Goal: Use online tool/utility: Utilize a website feature to perform a specific function

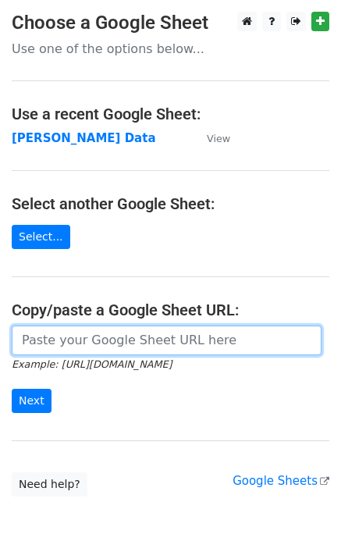
drag, startPoint x: 50, startPoint y: 339, endPoint x: 51, endPoint y: 348, distance: 8.6
click at [50, 339] on input "url" at bounding box center [167, 340] width 310 height 30
paste input "https://docs.google.com/spreadsheets/d/1Ken92x-fsdBwPq8425uLzeon7QAVa5789UdLiBg…"
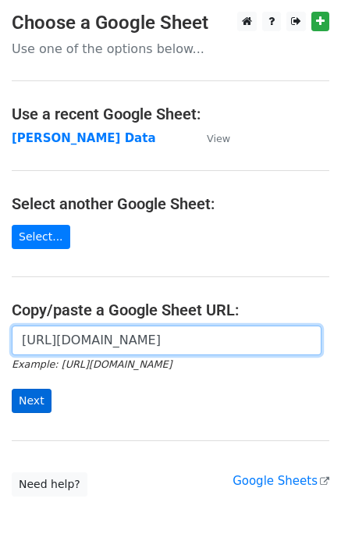
type input "https://docs.google.com/spreadsheets/d/1Ken92x-fsdBwPq8425uLzeon7QAVa5789UdLiBg…"
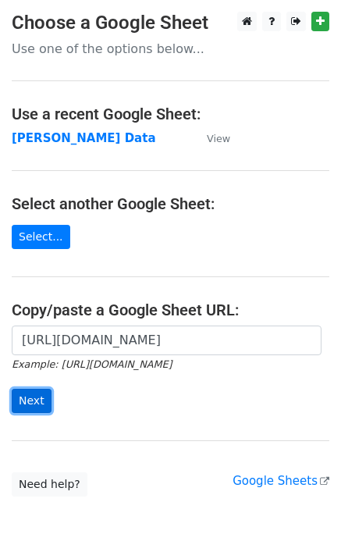
scroll to position [0, 0]
click at [38, 403] on input "Next" at bounding box center [32, 401] width 40 height 24
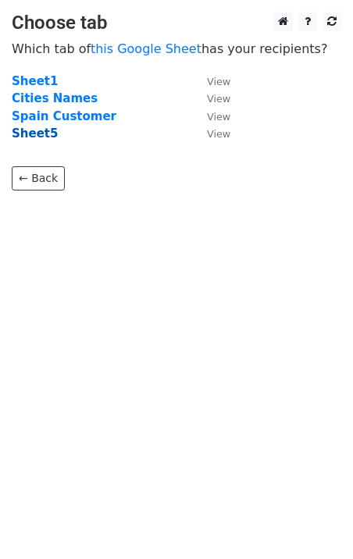
click at [28, 127] on strong "Sheet5" at bounding box center [35, 133] width 46 height 14
